Goal: Find specific page/section: Find specific page/section

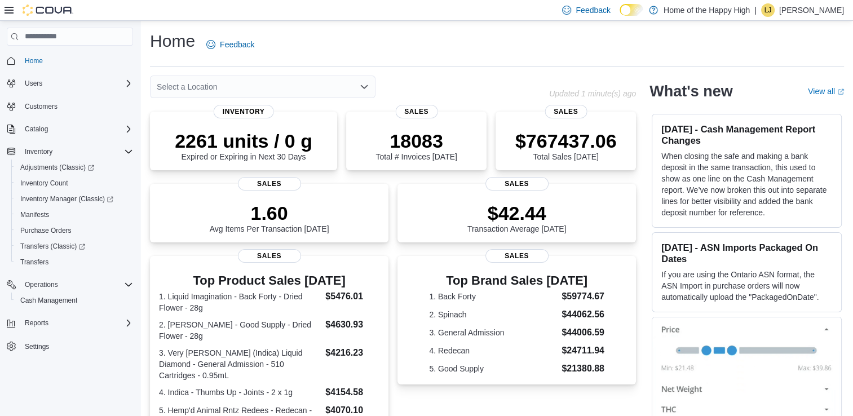
click at [206, 86] on div "Select a Location" at bounding box center [262, 87] width 225 height 23
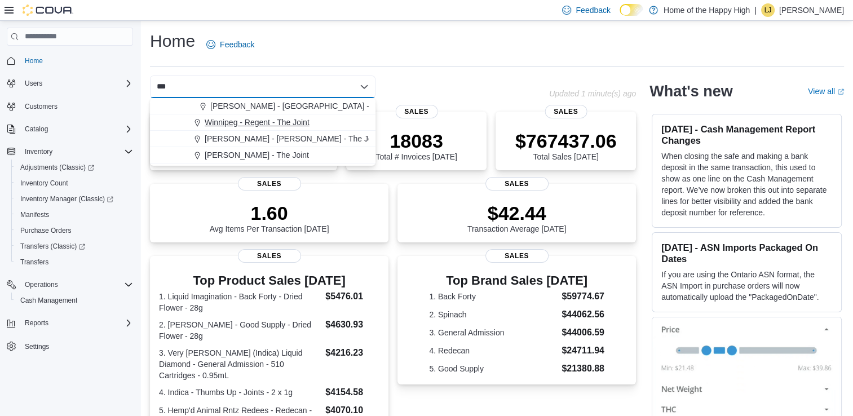
type input "***"
click at [266, 120] on span "Winnipeg - Regent - The Joint" at bounding box center [257, 122] width 105 height 11
